Goal: Information Seeking & Learning: Learn about a topic

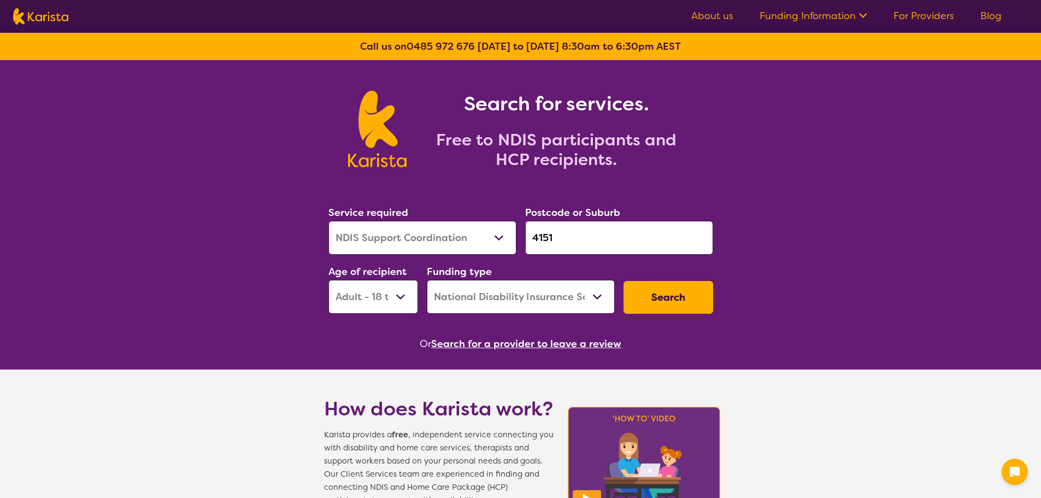
select select "NDIS Support Coordination"
select select "AD"
select select "NDIS"
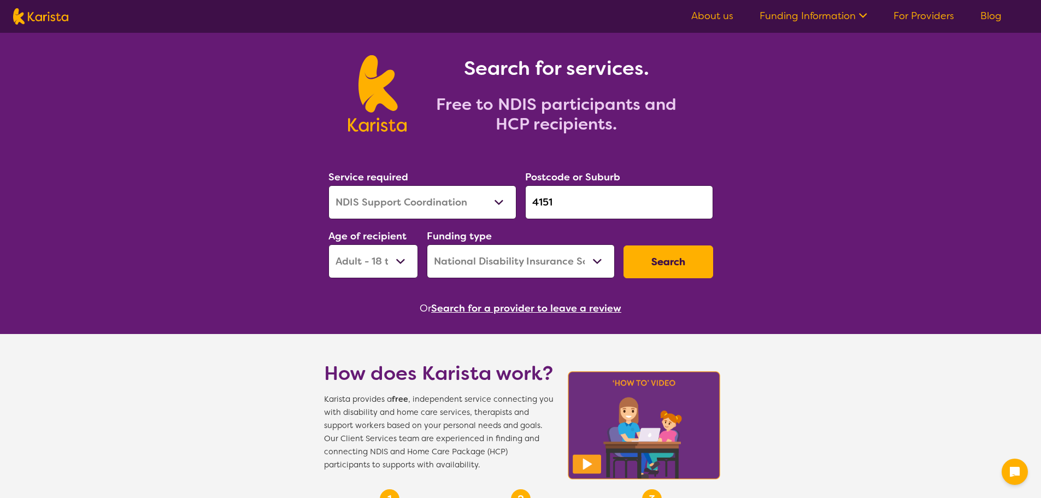
scroll to position [55, 0]
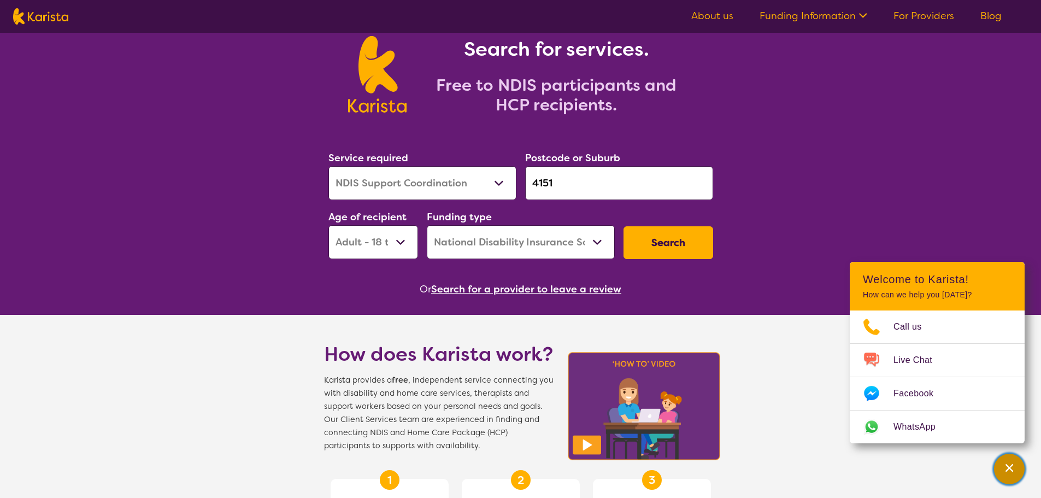
click at [1018, 472] on div "Channel Menu" at bounding box center [1009, 469] width 22 height 24
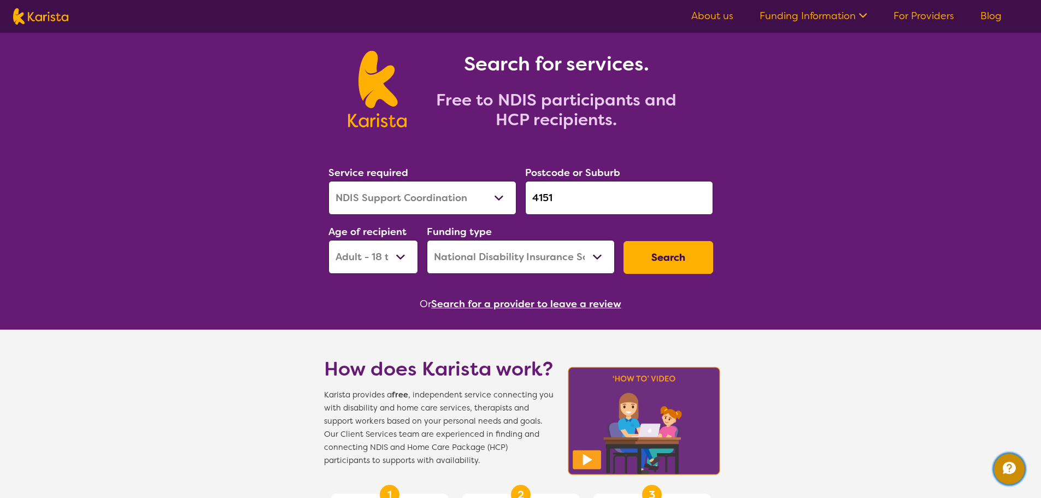
scroll to position [0, 0]
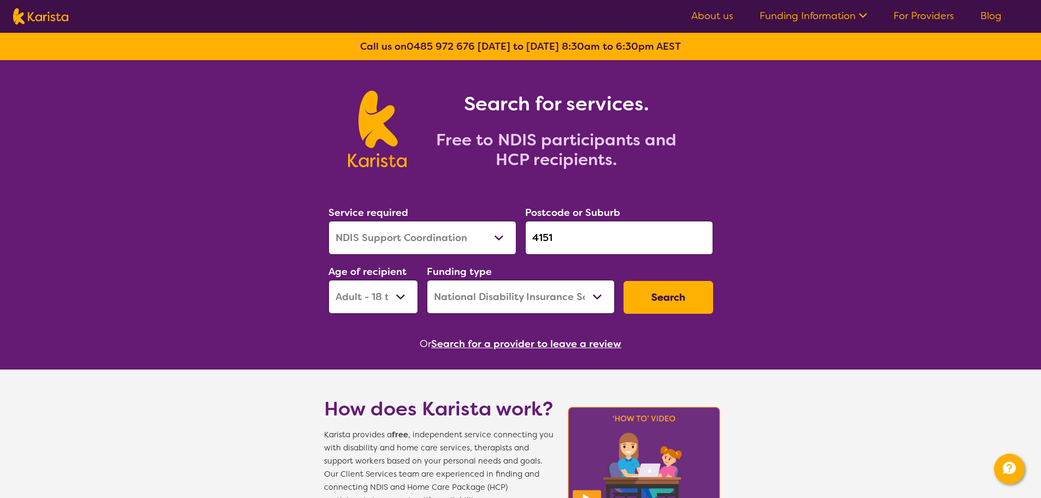
click at [724, 14] on link "About us" at bounding box center [712, 15] width 42 height 13
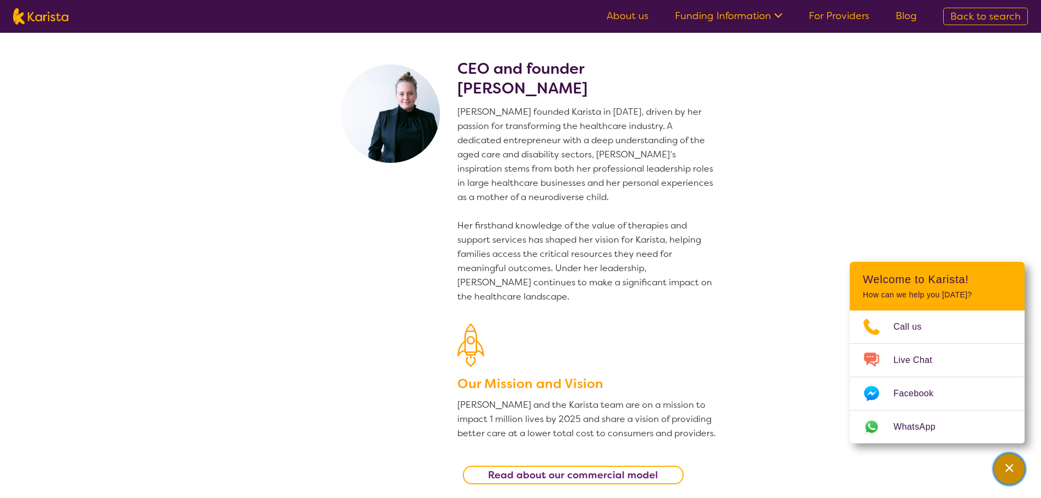
click at [1018, 476] on div "Channel Menu" at bounding box center [1009, 469] width 22 height 24
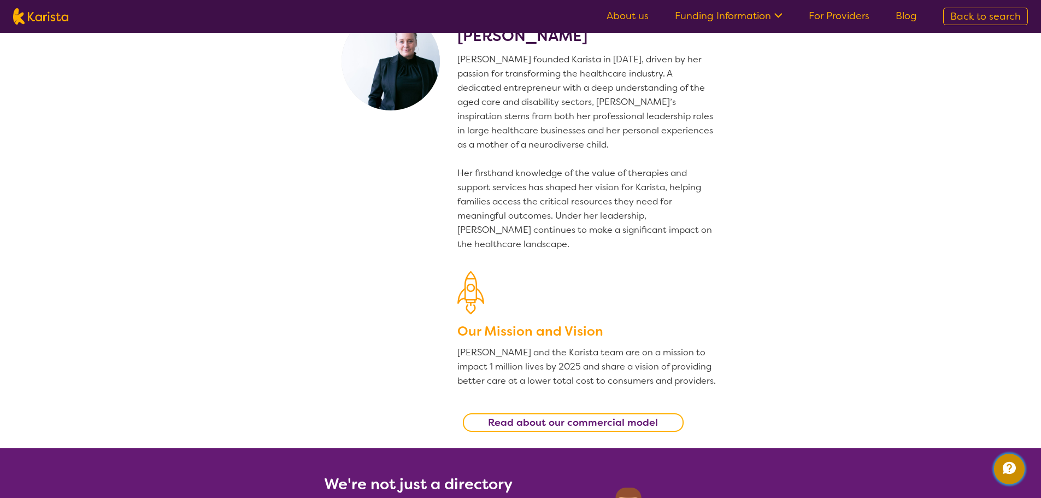
scroll to position [109, 0]
